Goal: Download file/media

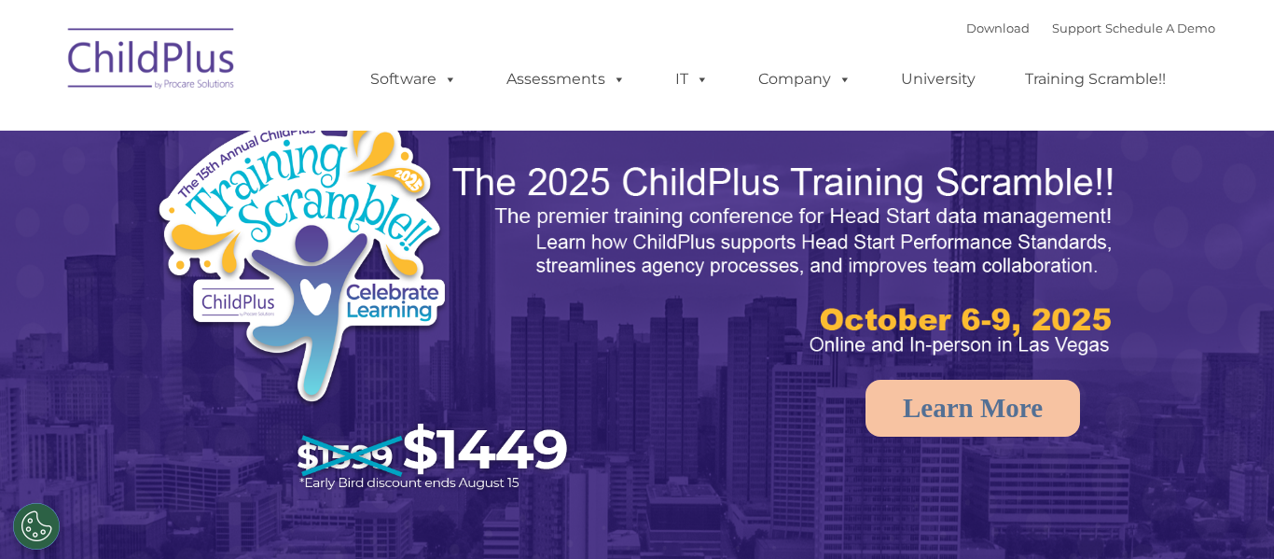
select select "MEDIUM"
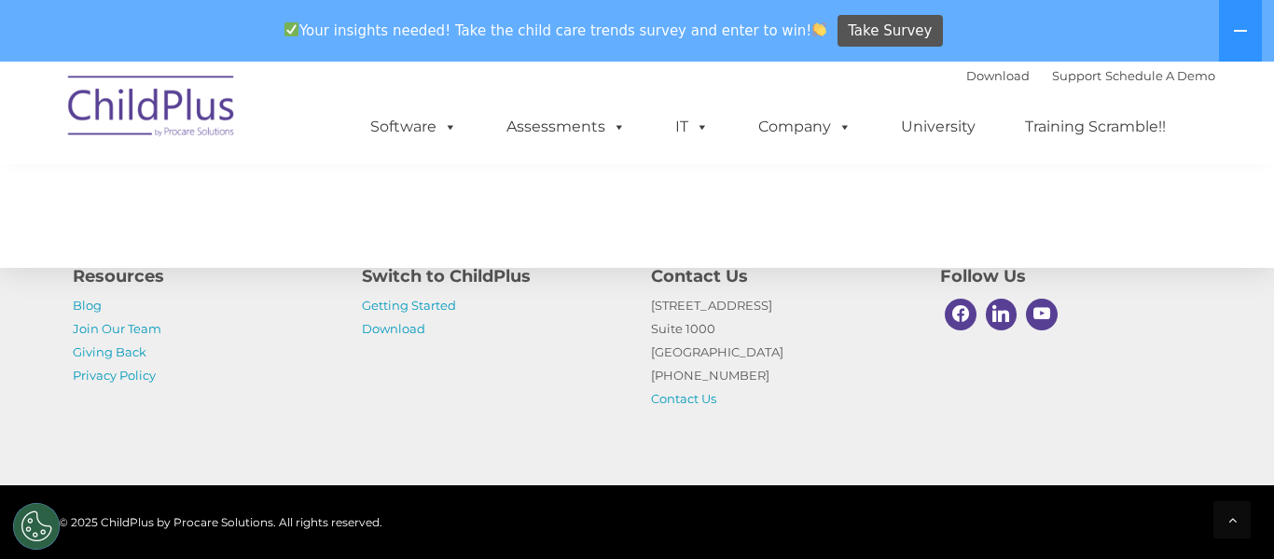
scroll to position [2170, 0]
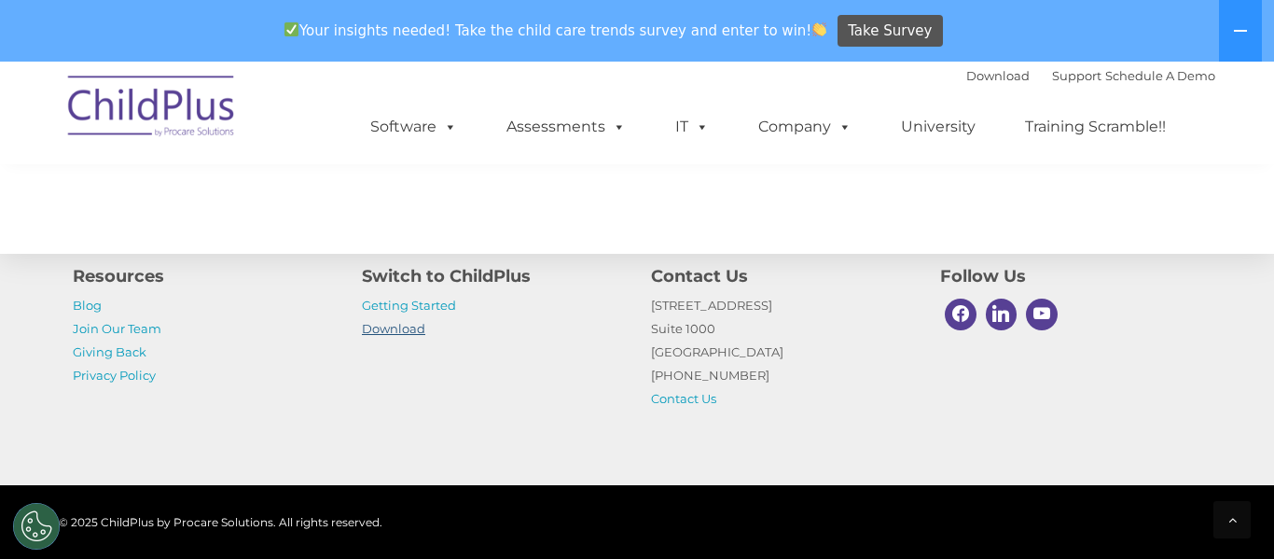
click at [415, 328] on link "Download" at bounding box center [393, 328] width 63 height 15
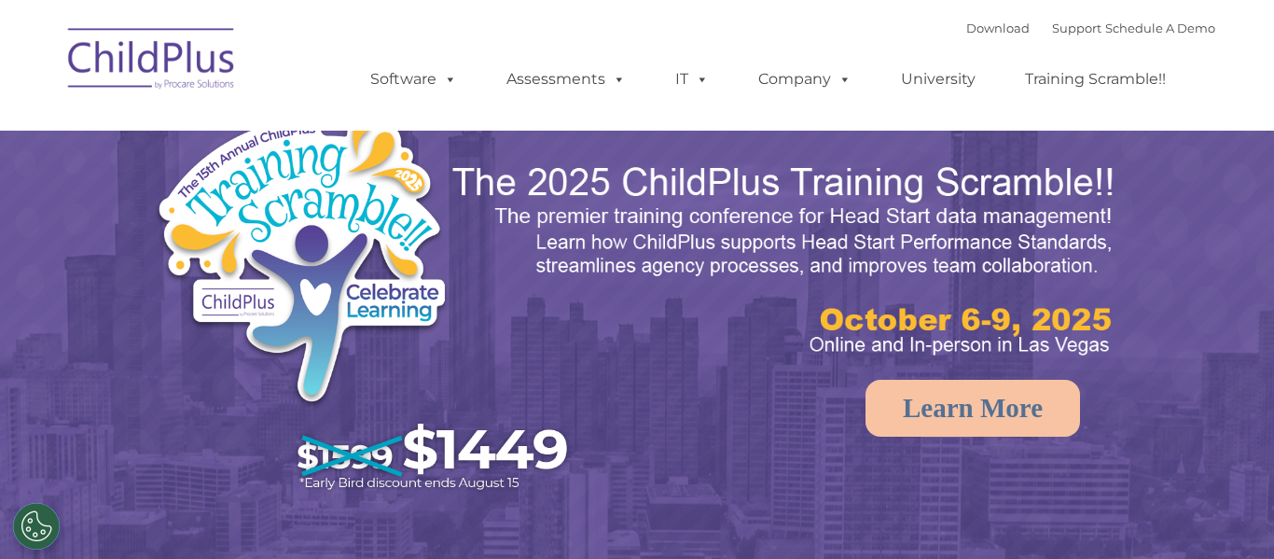
select select "MEDIUM"
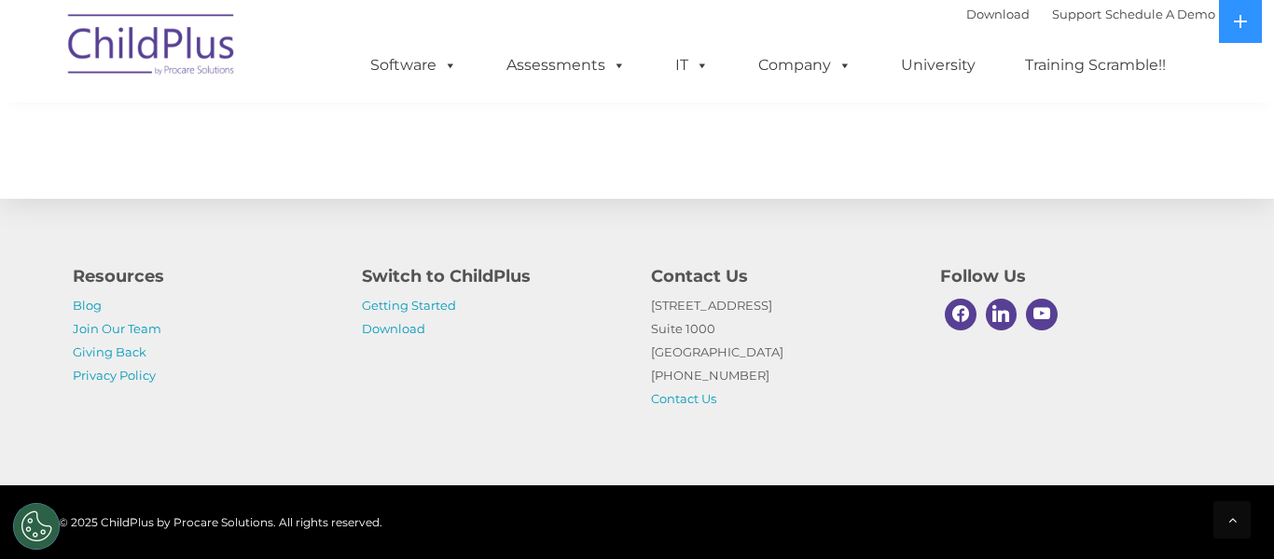
scroll to position [2230, 0]
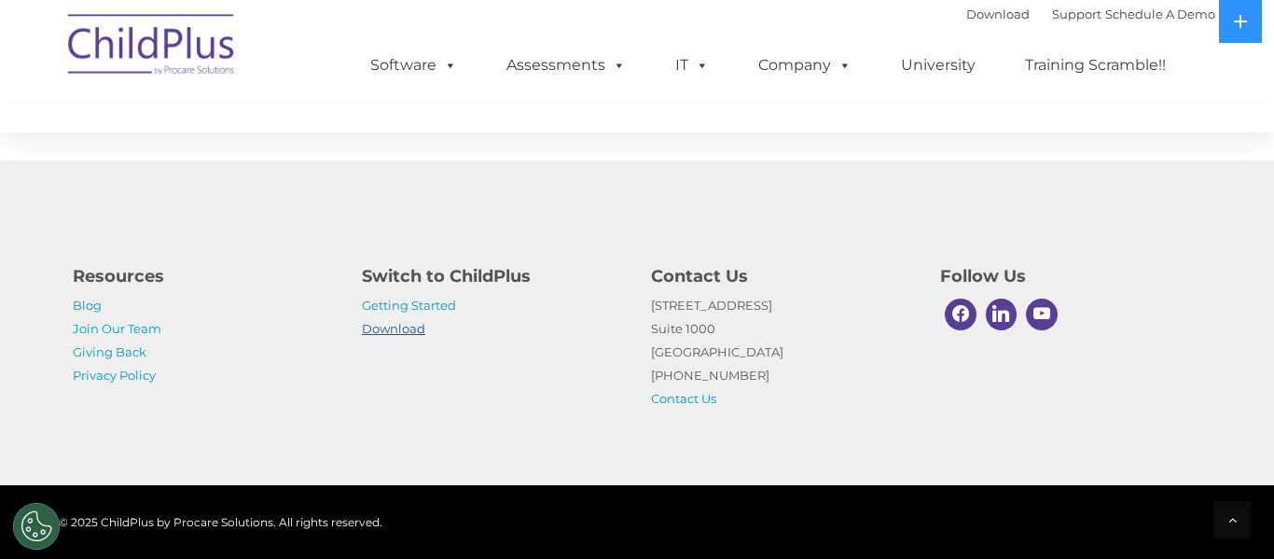
click at [394, 332] on link "Download" at bounding box center [393, 328] width 63 height 15
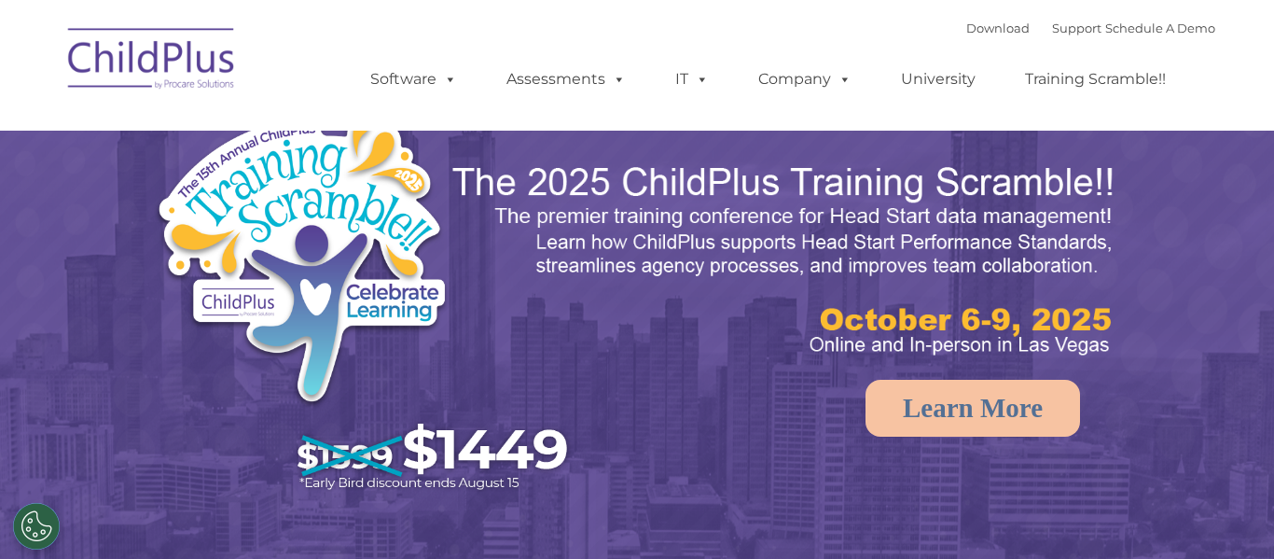
select select "MEDIUM"
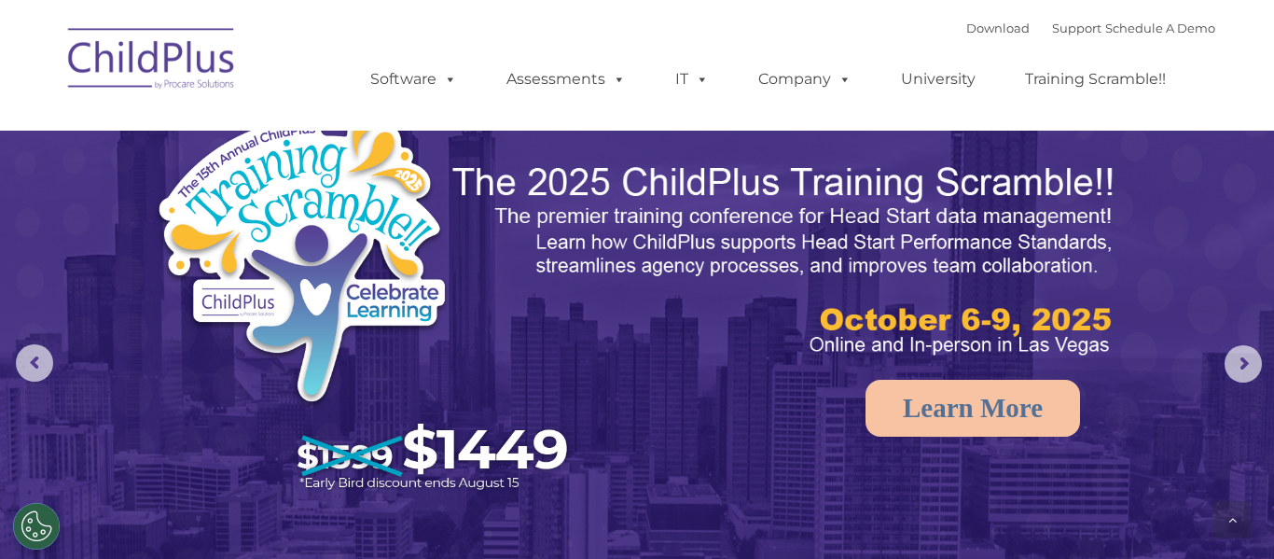
scroll to position [2230, 0]
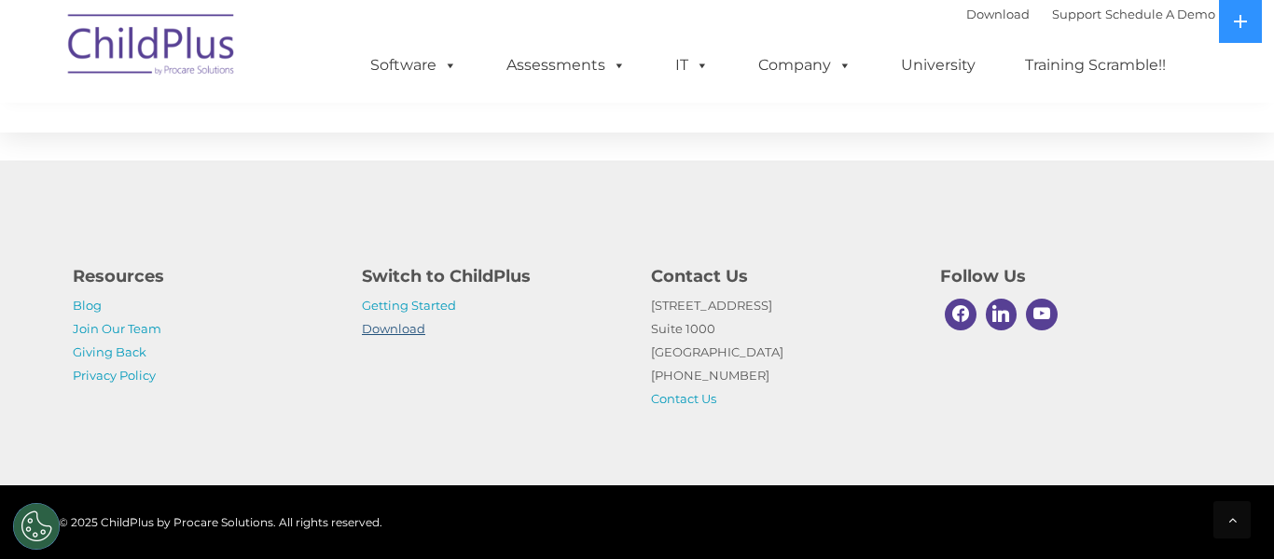
click at [412, 328] on link "Download" at bounding box center [393, 328] width 63 height 15
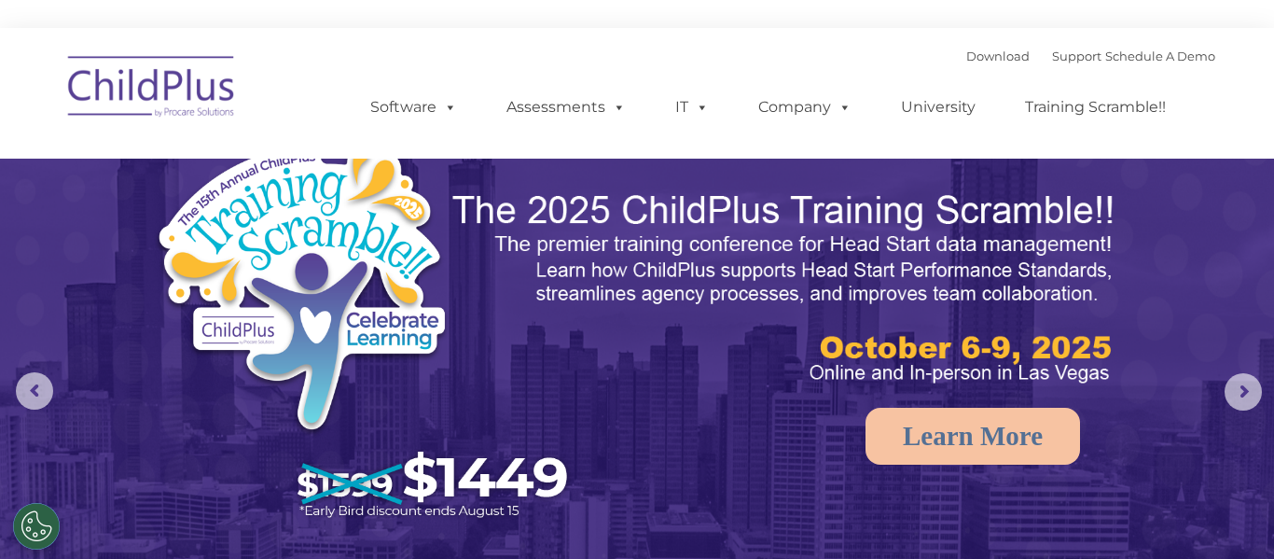
select select "MEDIUM"
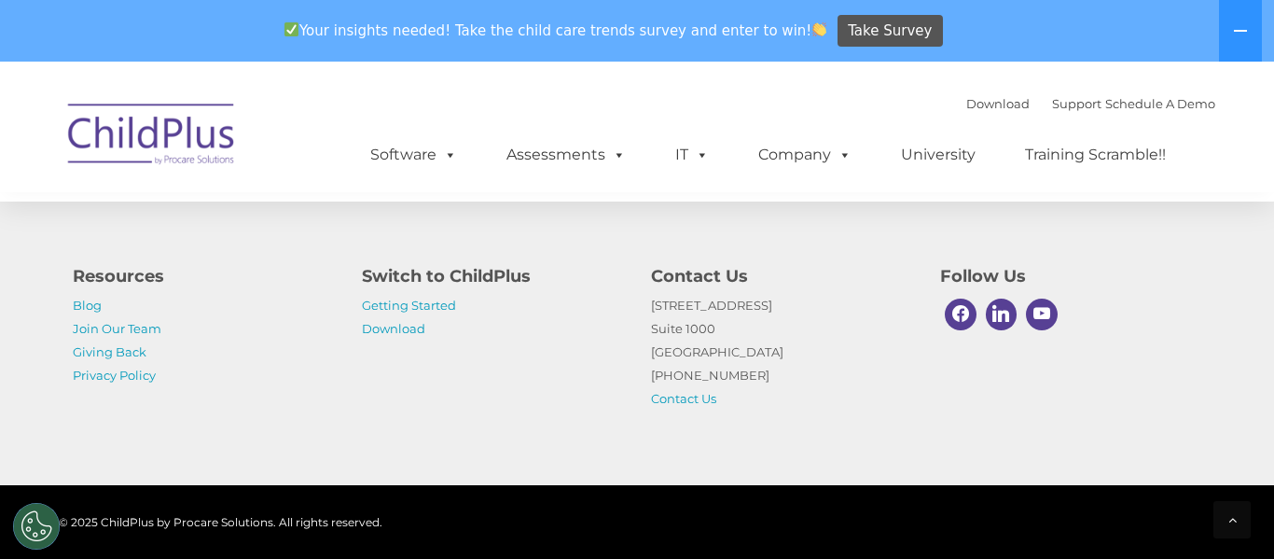
scroll to position [2291, 0]
click at [399, 334] on link "Download" at bounding box center [393, 328] width 63 height 15
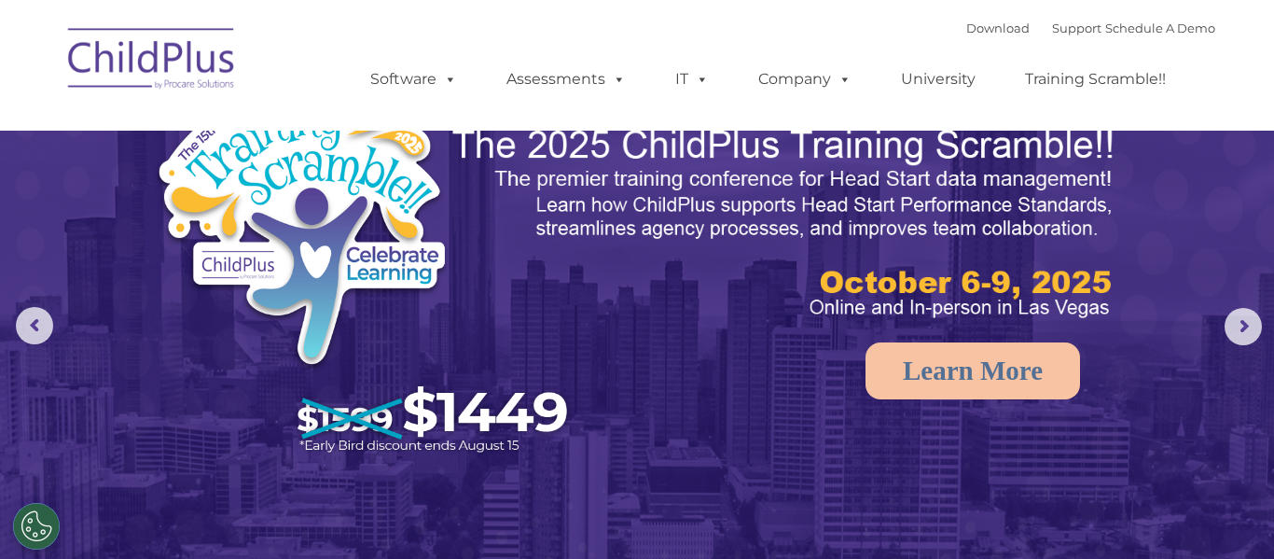
select select "MEDIUM"
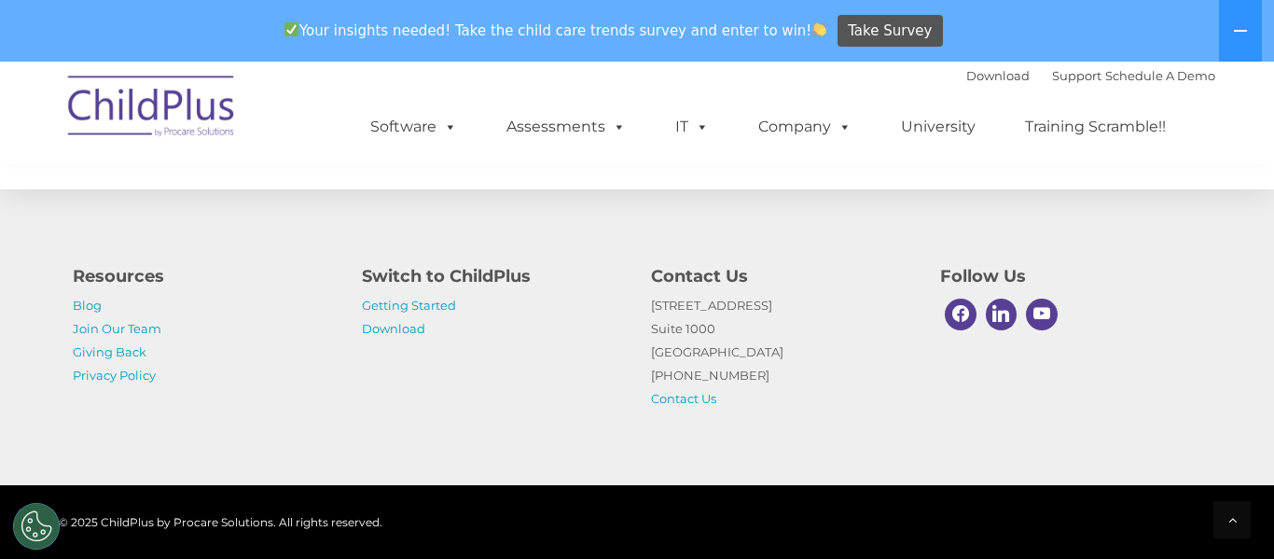
scroll to position [2291, 0]
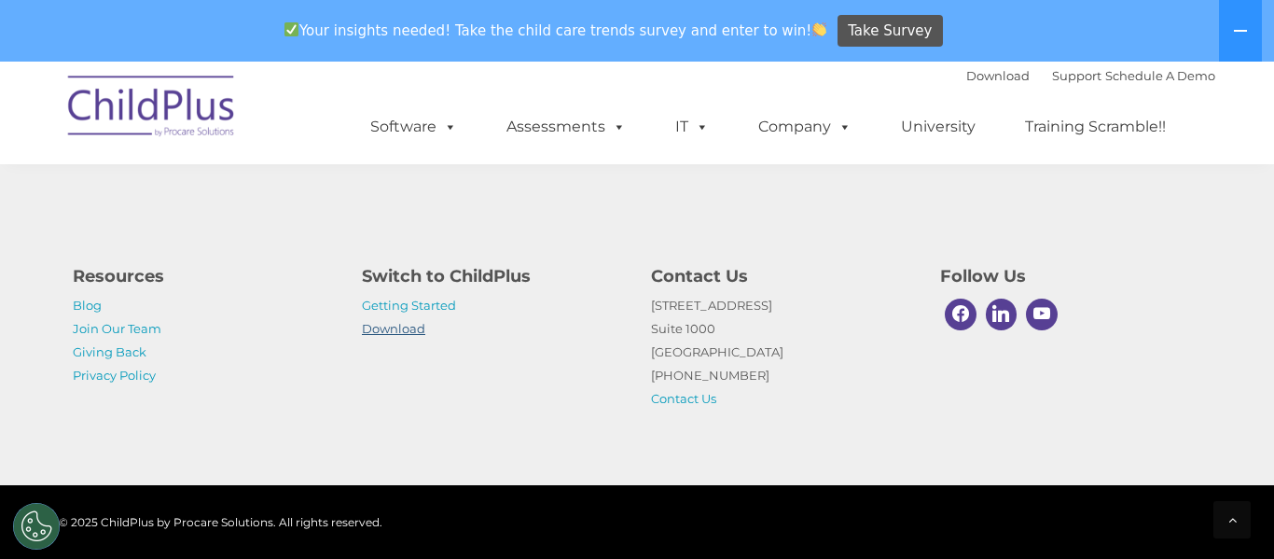
click at [409, 333] on link "Download" at bounding box center [393, 328] width 63 height 15
